Goal: Navigation & Orientation: Find specific page/section

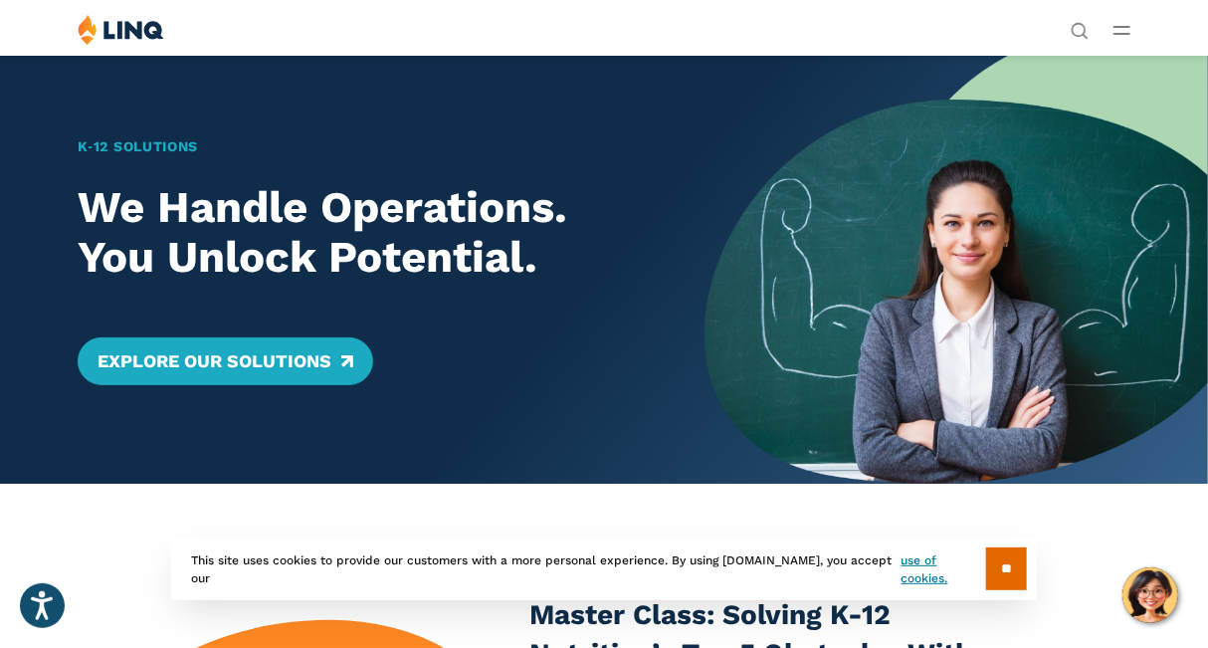
click at [125, 19] on img at bounding box center [121, 29] width 87 height 31
click at [1114, 27] on icon "Open Main Menu" at bounding box center [1122, 30] width 17 height 9
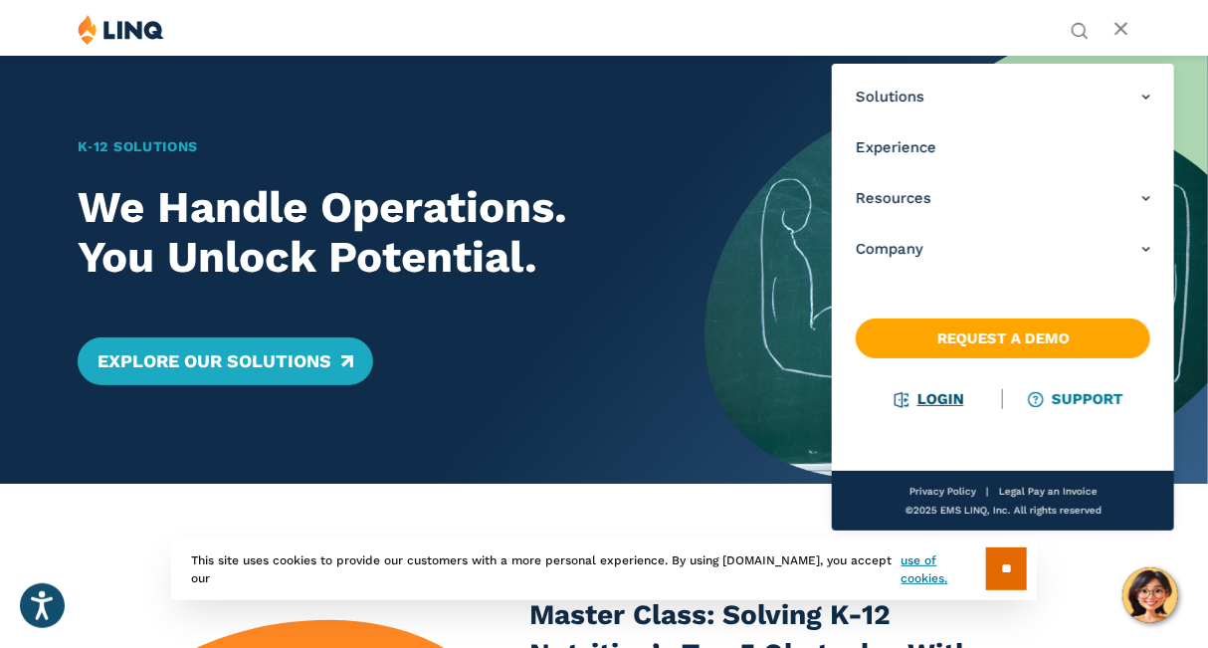
click at [943, 403] on link "Login" at bounding box center [930, 399] width 69 height 18
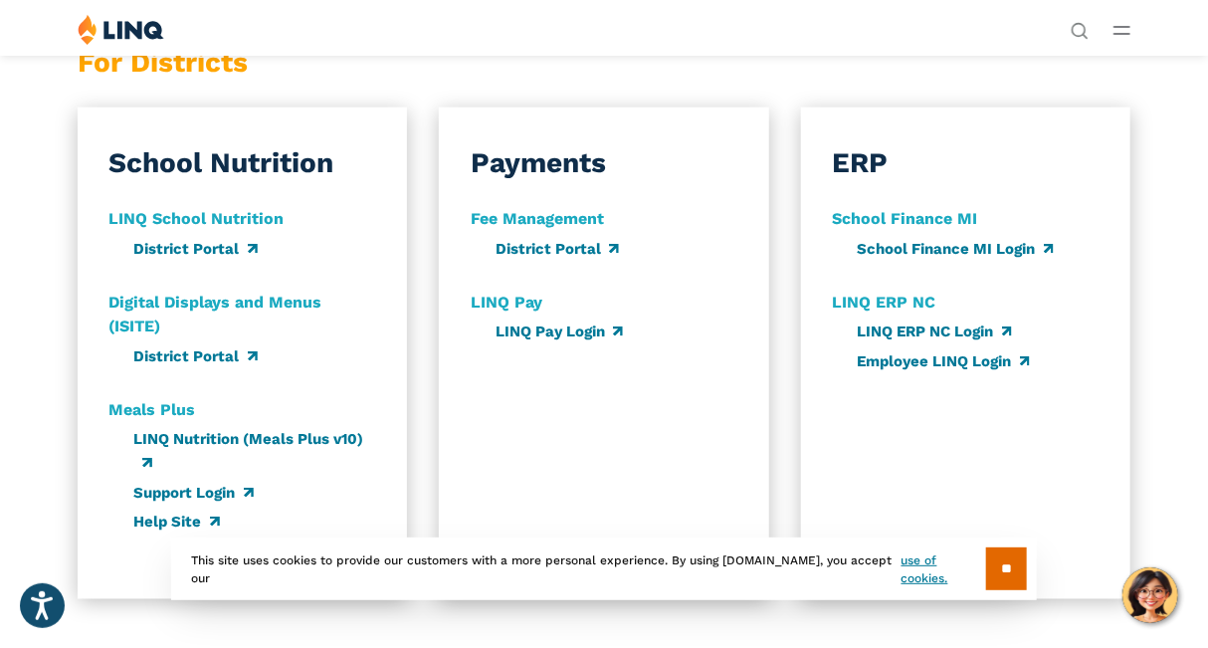
scroll to position [820, 0]
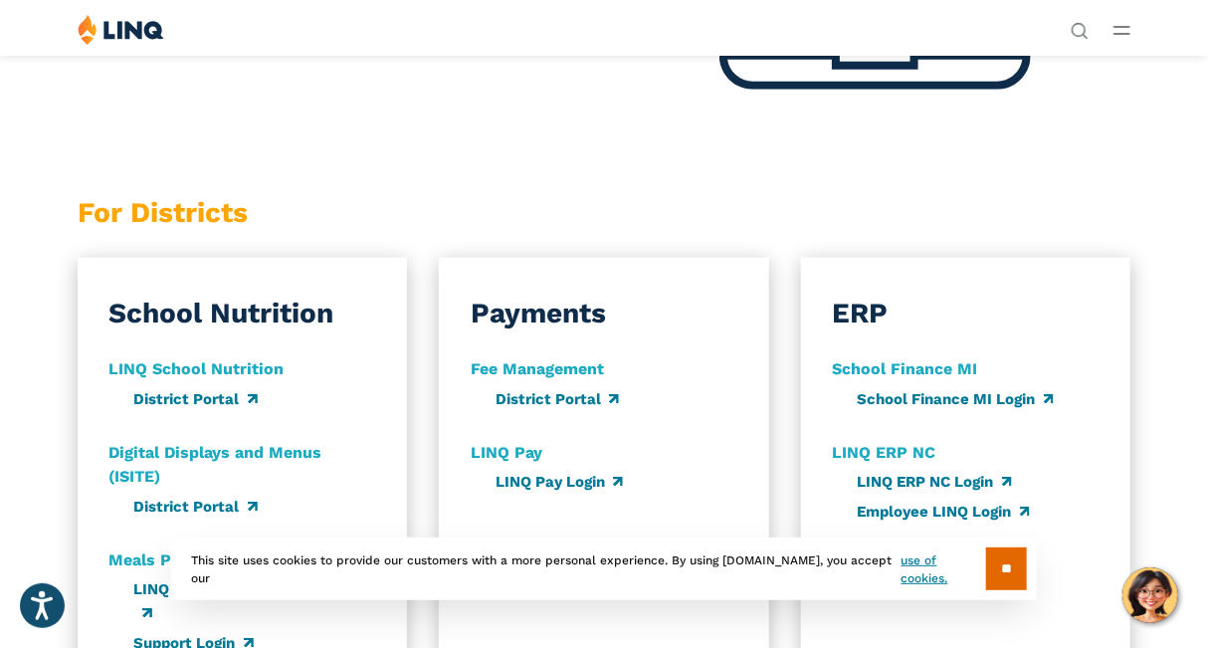
click at [483, 453] on strong "LINQ Pay" at bounding box center [507, 452] width 72 height 19
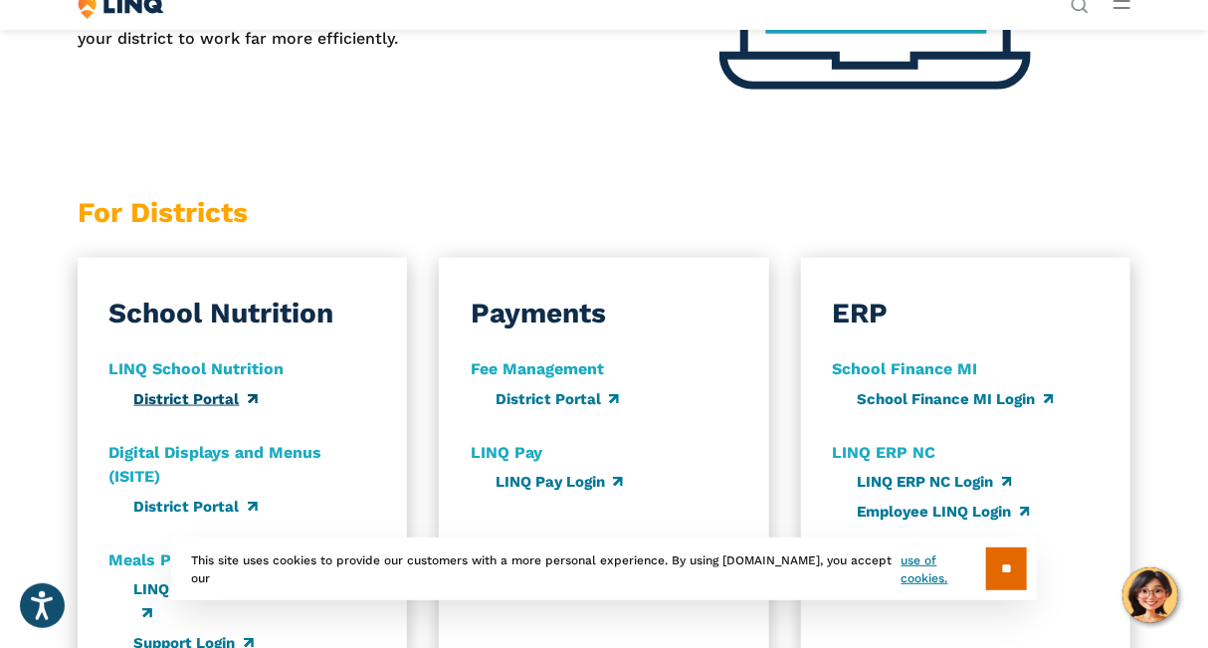
click at [153, 399] on link "District Portal" at bounding box center [195, 399] width 123 height 18
